Goal: Find specific page/section: Find specific page/section

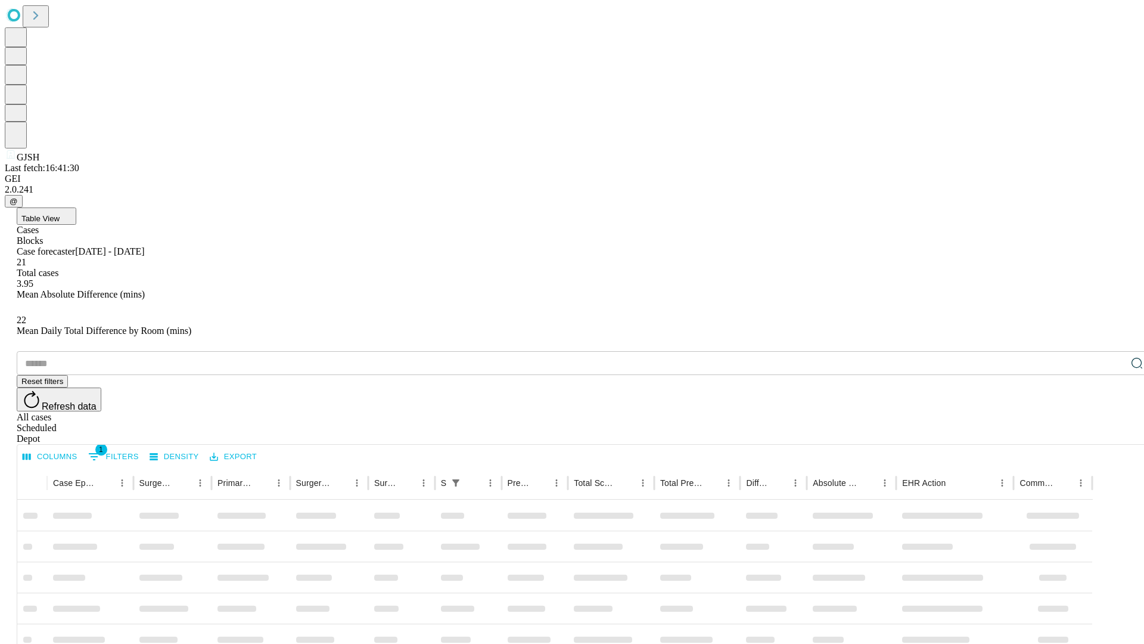
click at [1113, 433] on div "Depot" at bounding box center [584, 438] width 1135 height 11
